Goal: Task Accomplishment & Management: Complete application form

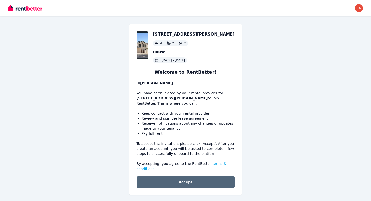
click at [180, 186] on button "Accept" at bounding box center [185, 183] width 98 height 12
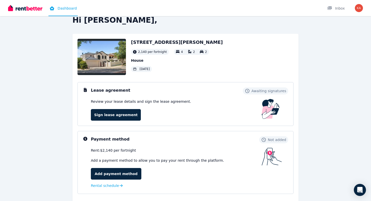
scroll to position [11, 0]
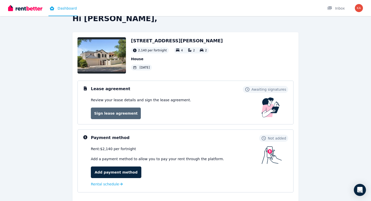
click at [132, 113] on link "Sign lease agreement" at bounding box center [116, 114] width 50 height 12
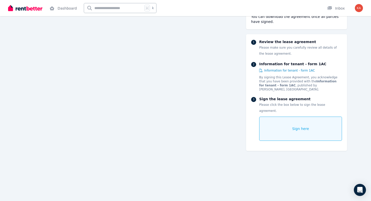
scroll to position [3233, 0]
click at [300, 126] on span "Sign here" at bounding box center [300, 128] width 17 height 5
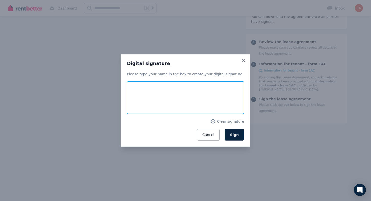
click at [164, 94] on input "text" at bounding box center [185, 98] width 117 height 32
type input "**********"
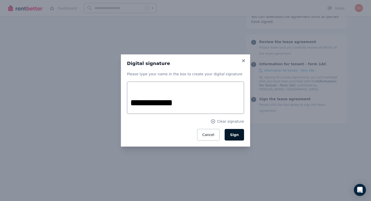
click at [237, 137] on button "Sign" at bounding box center [233, 135] width 19 height 12
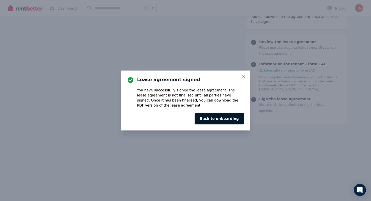
click at [229, 120] on button "Back to onboarding" at bounding box center [218, 119] width 49 height 12
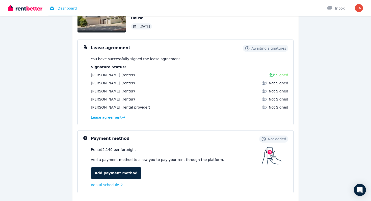
scroll to position [53, 0]
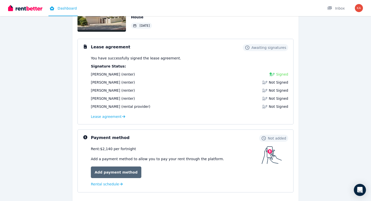
click at [121, 174] on link "Add payment method" at bounding box center [116, 173] width 50 height 12
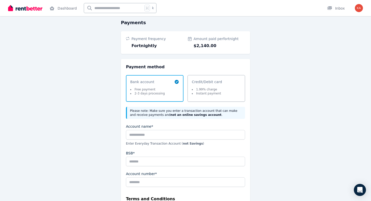
scroll to position [22, 0]
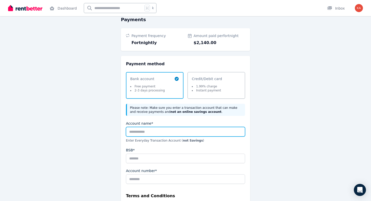
click at [167, 133] on input "Account name*" at bounding box center [185, 132] width 119 height 10
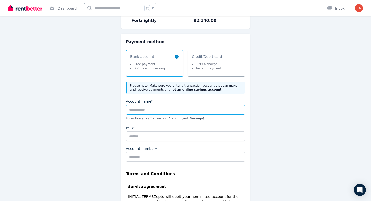
scroll to position [47, 0]
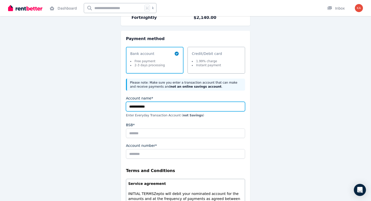
type input "**********"
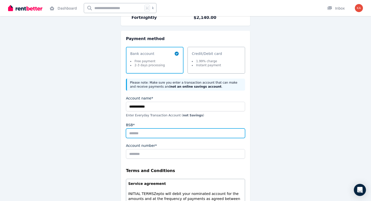
click at [141, 130] on input "BSB*" at bounding box center [185, 134] width 119 height 10
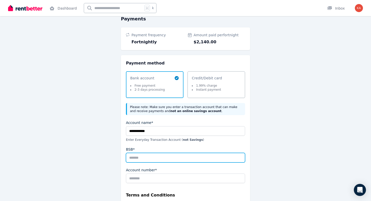
scroll to position [17, 0]
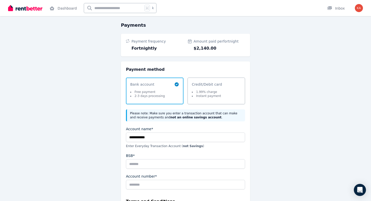
click at [212, 93] on li "1.99% charge" at bounding box center [206, 92] width 29 height 4
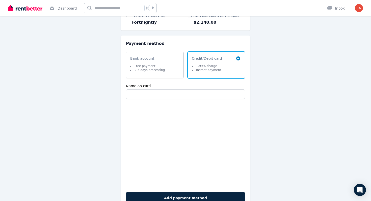
scroll to position [42, 0]
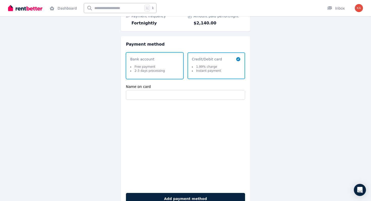
click at [168, 77] on div "Bank account Free payment 2-3 days processing" at bounding box center [154, 65] width 57 height 27
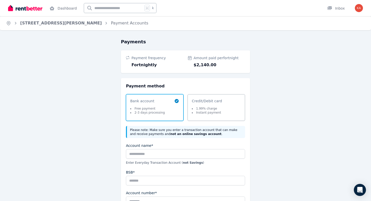
scroll to position [4, 0]
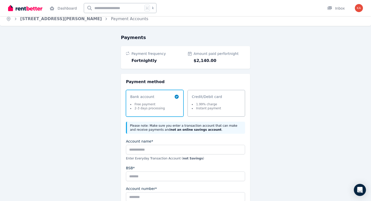
click at [218, 109] on li "Instant payment" at bounding box center [206, 108] width 29 height 4
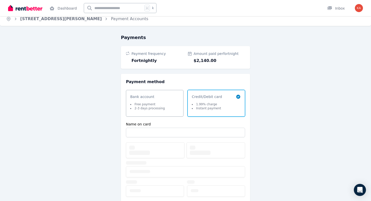
scroll to position [0, 0]
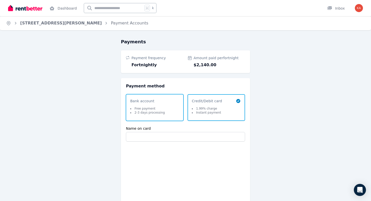
click at [172, 110] on span "Bank account Free payment 2-3 days processing" at bounding box center [152, 108] width 44 height 18
